Goal: Navigation & Orientation: Understand site structure

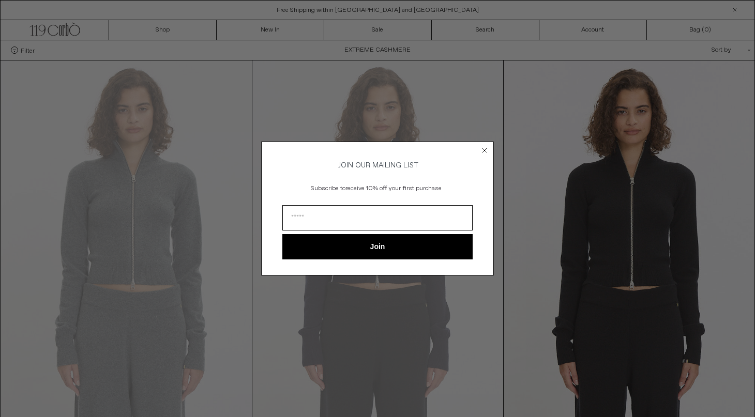
click at [483, 148] on icon "Close dialog" at bounding box center [485, 150] width 4 height 4
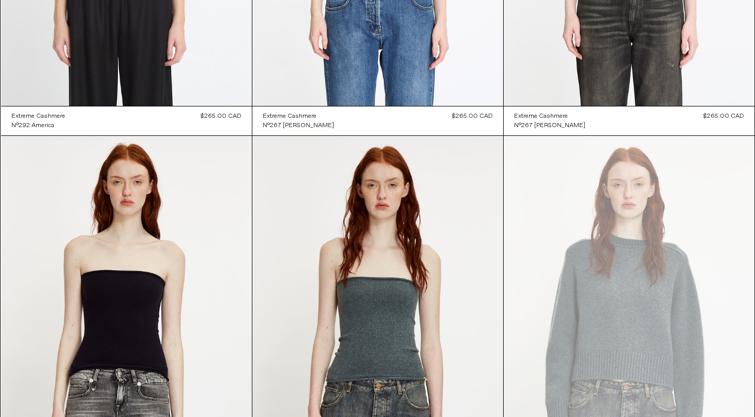
scroll to position [6999, 0]
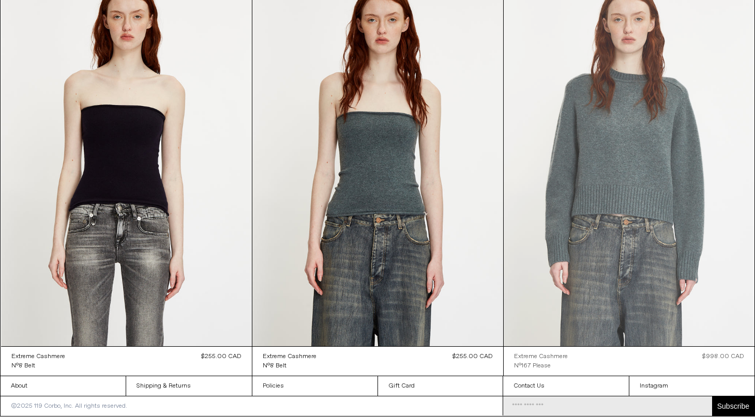
click at [610, 223] on at bounding box center [629, 159] width 251 height 376
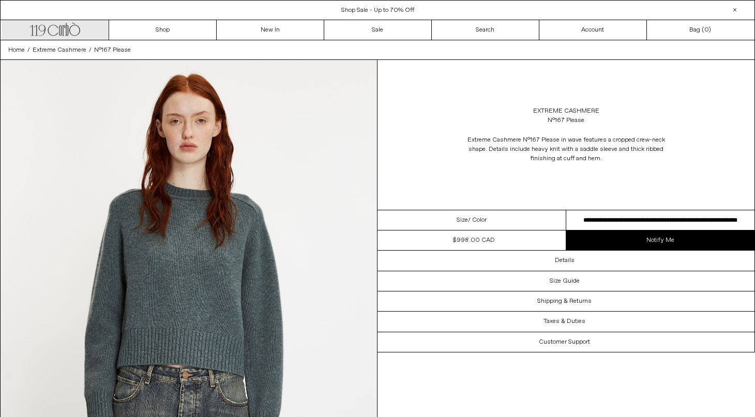
click at [65, 25] on icon ".cls-1, .cls-2 { fill: #231f20; stroke: #231f20; stroke-miterlimit: 10; stroke-…" at bounding box center [54, 28] width 51 height 15
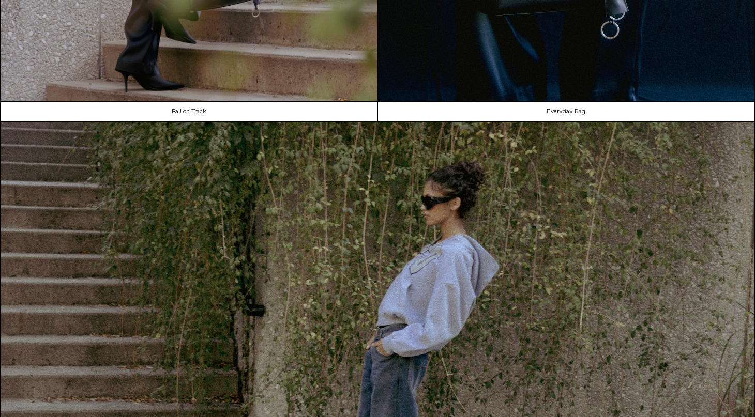
scroll to position [1093, 0]
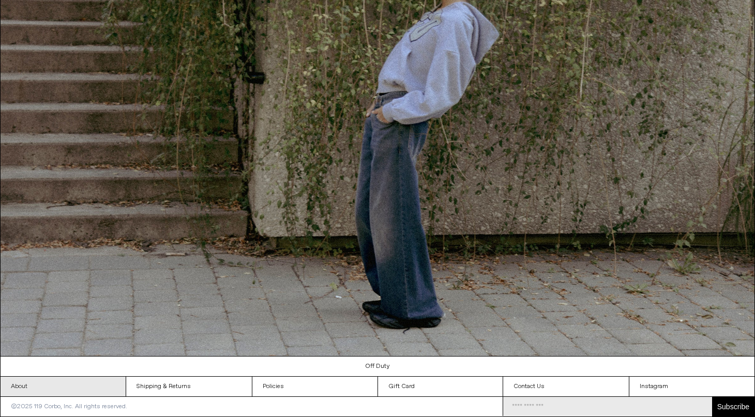
click at [72, 386] on link "About" at bounding box center [63, 387] width 125 height 20
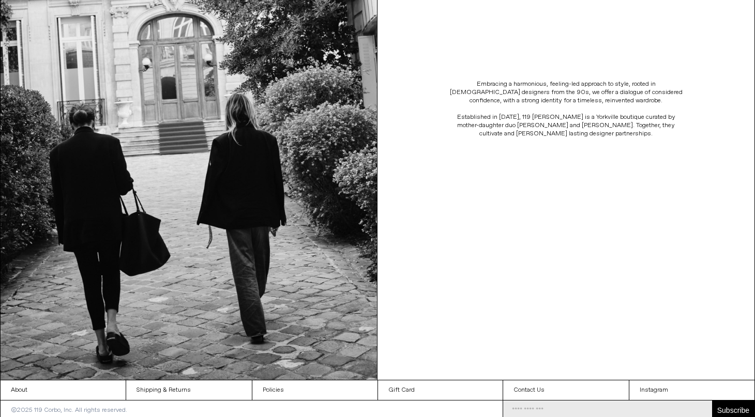
scroll to position [226, 0]
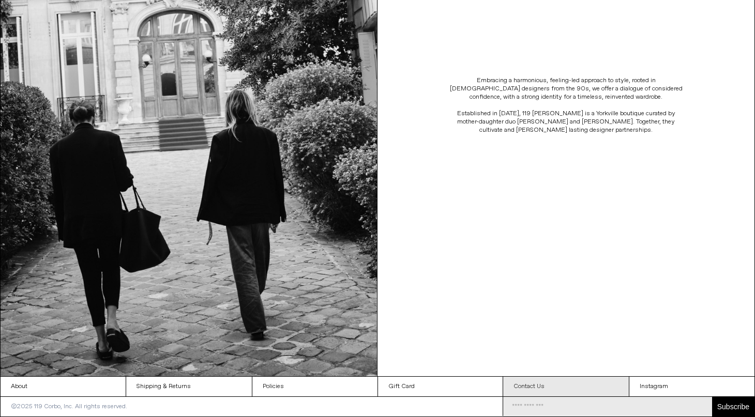
click at [533, 382] on link "Contact Us" at bounding box center [565, 387] width 125 height 20
